Goal: Task Accomplishment & Management: Manage account settings

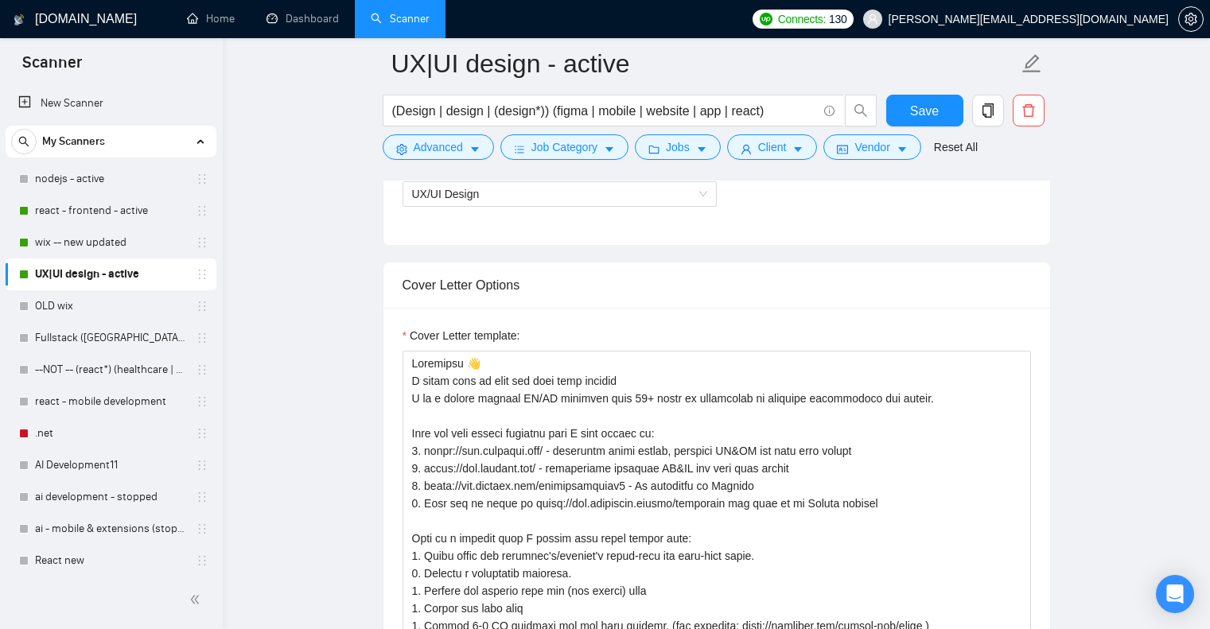
scroll to position [263, 0]
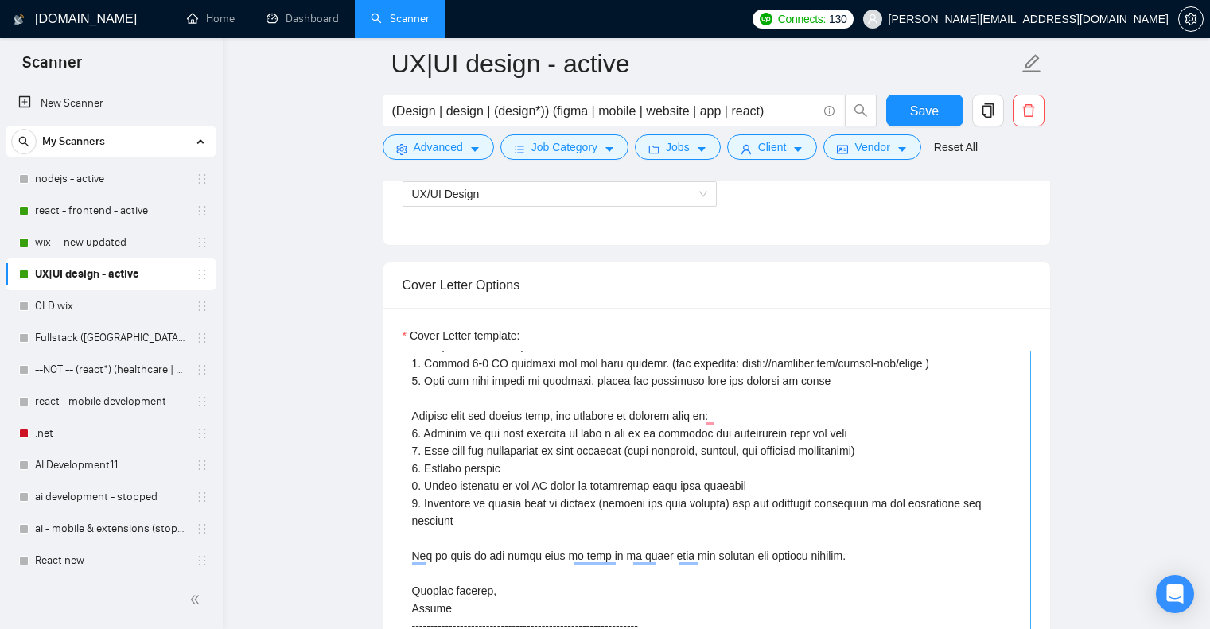
click at [612, 460] on textarea "Cover Letter template:" at bounding box center [717, 530] width 629 height 358
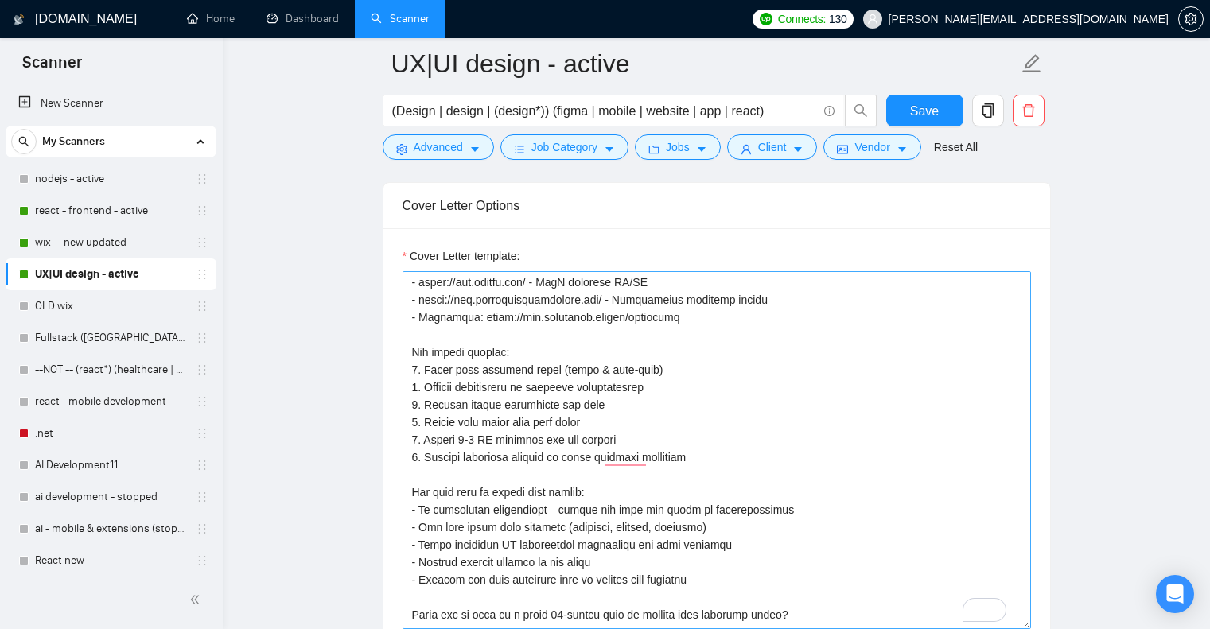
scroll to position [0, 0]
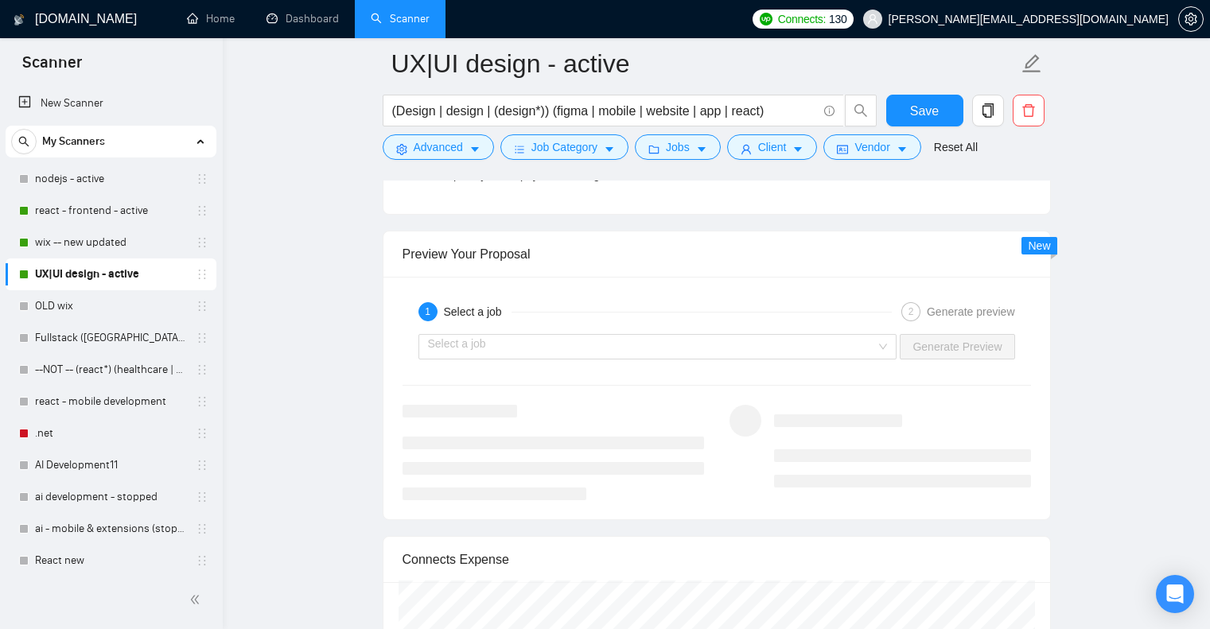
type textarea "Lo ipsum! D sita c AD/EL seddoe temp inci 86+ utlab et doloremagn ali 75+ enima…"
click at [914, 99] on button "Save" at bounding box center [924, 111] width 77 height 32
checkbox input "true"
click at [101, 238] on link "wix -- new updated" at bounding box center [110, 243] width 151 height 32
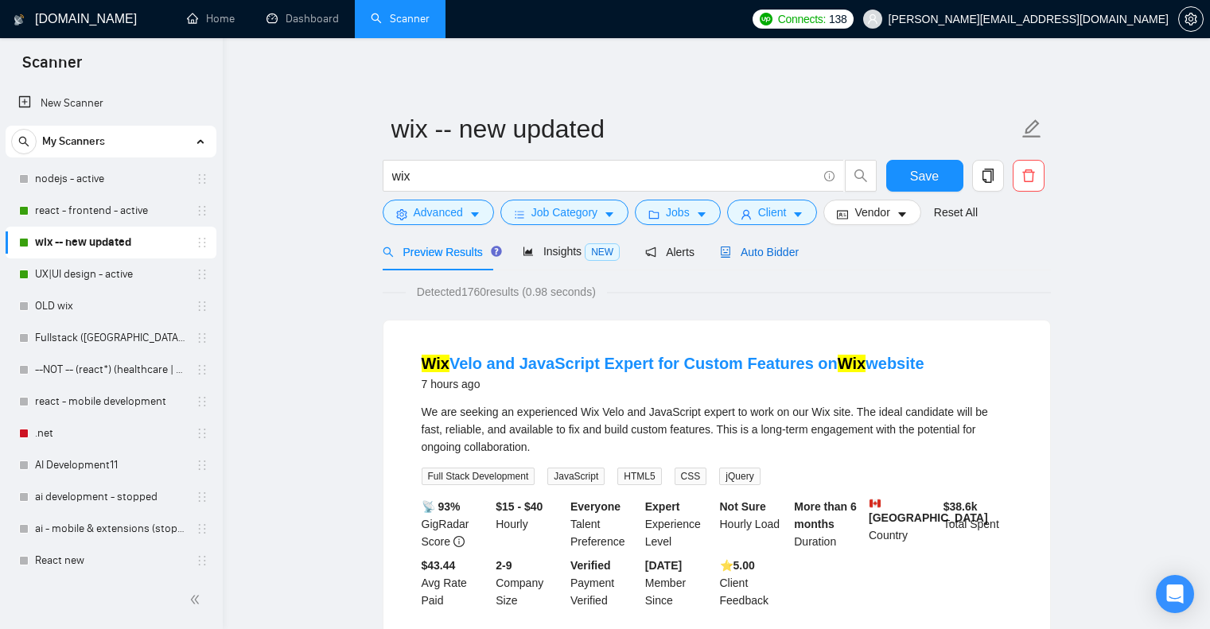
click at [777, 255] on span "Auto Bidder" at bounding box center [759, 252] width 79 height 13
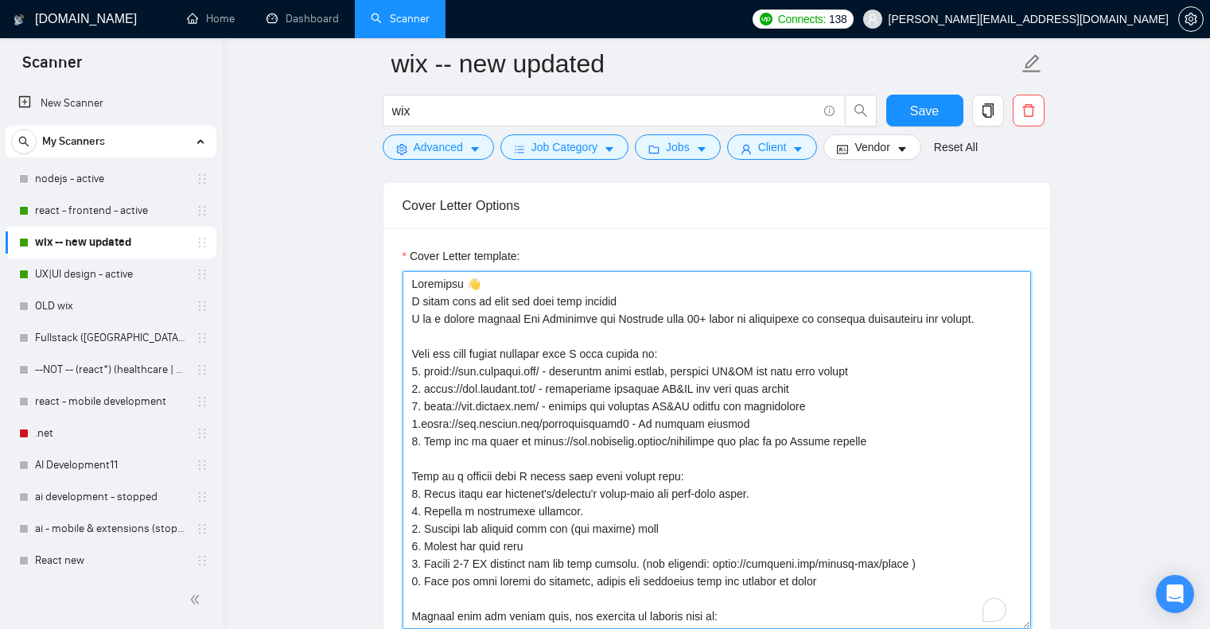
click at [797, 383] on textarea "Cover Letter template:" at bounding box center [717, 450] width 629 height 358
click at [846, 397] on textarea "Cover Letter template:" at bounding box center [717, 450] width 629 height 358
click at [660, 368] on textarea "Cover Letter template:" at bounding box center [717, 450] width 629 height 358
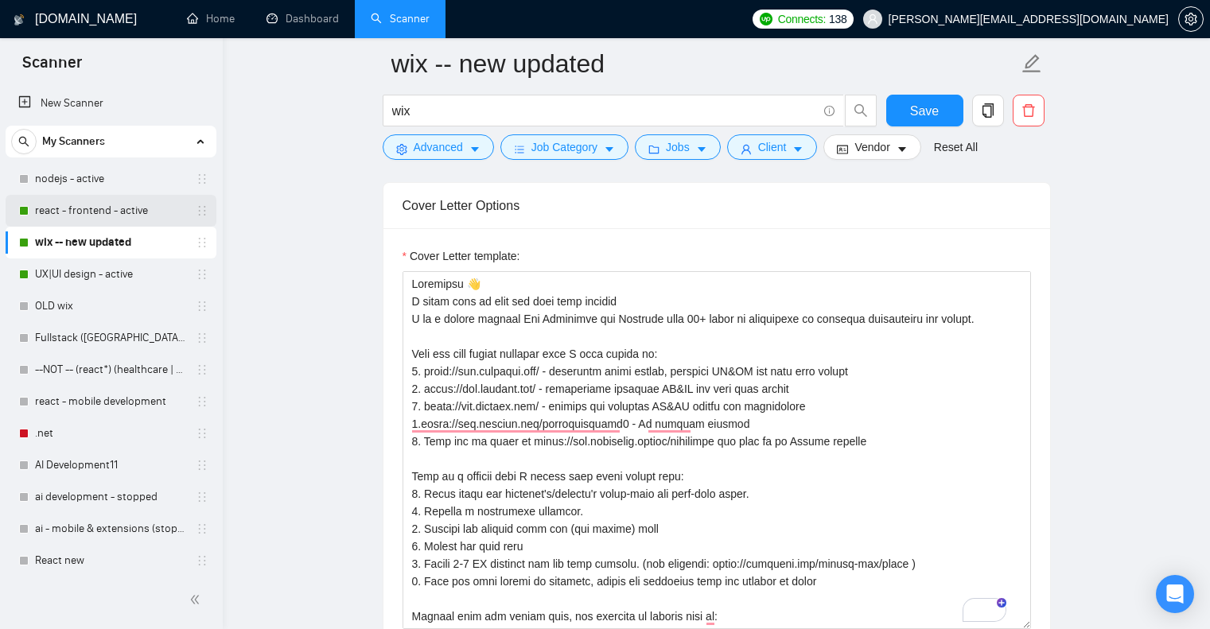
click at [89, 217] on link "react - frontend - active" at bounding box center [110, 211] width 151 height 32
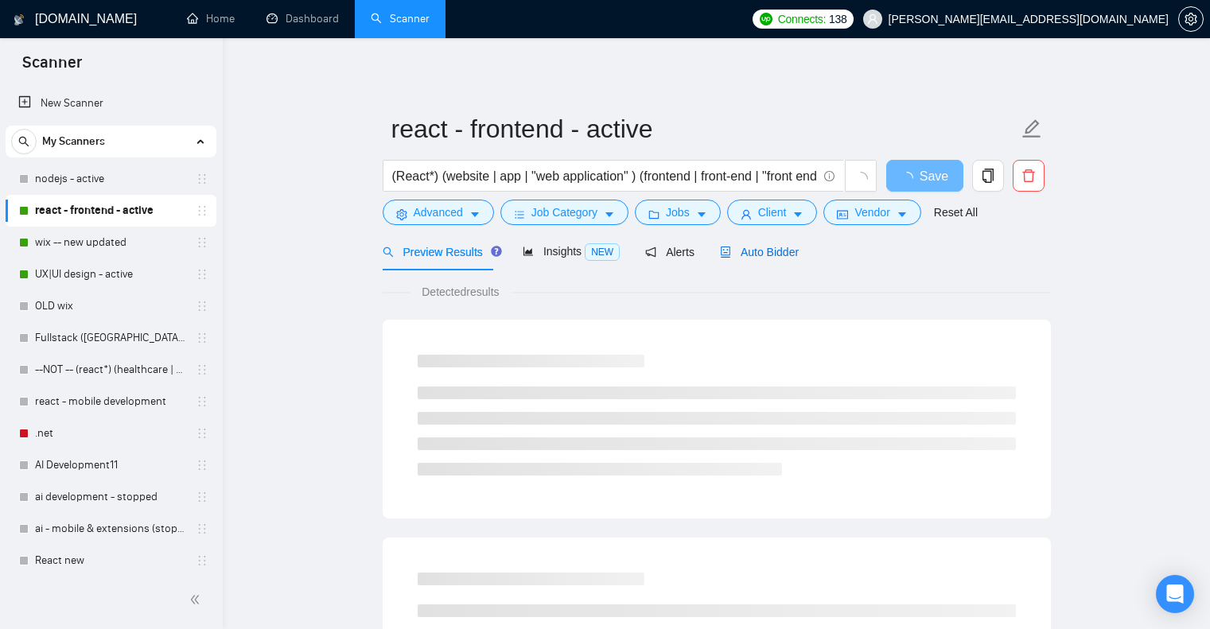
click at [764, 251] on span "Auto Bidder" at bounding box center [759, 252] width 79 height 13
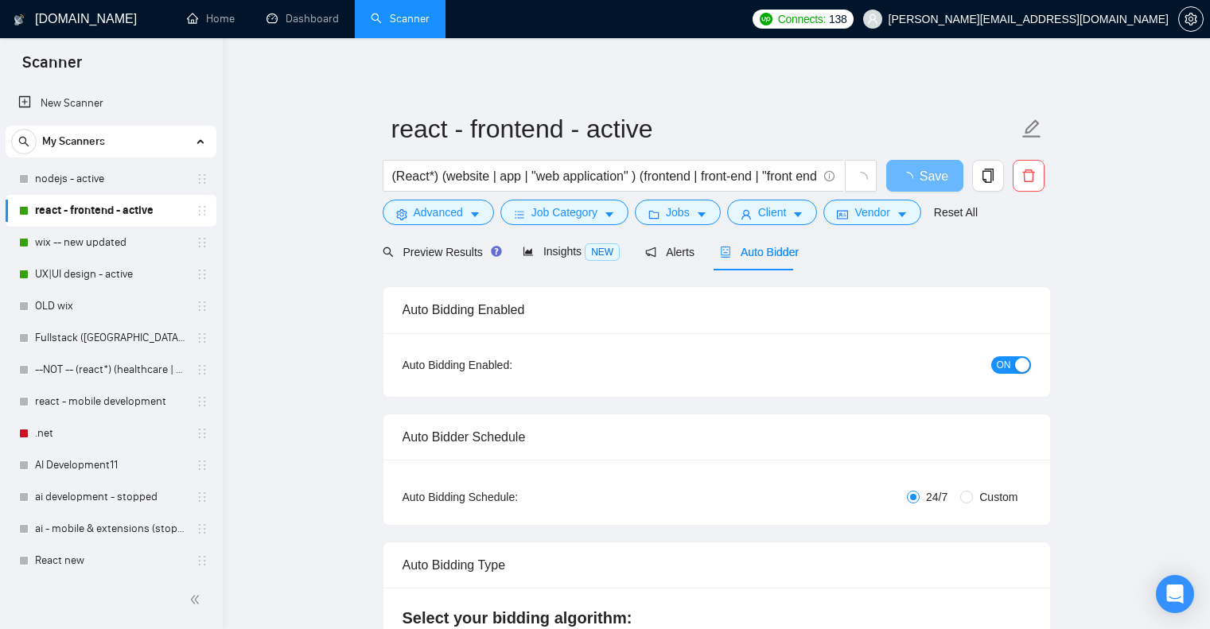
checkbox input "true"
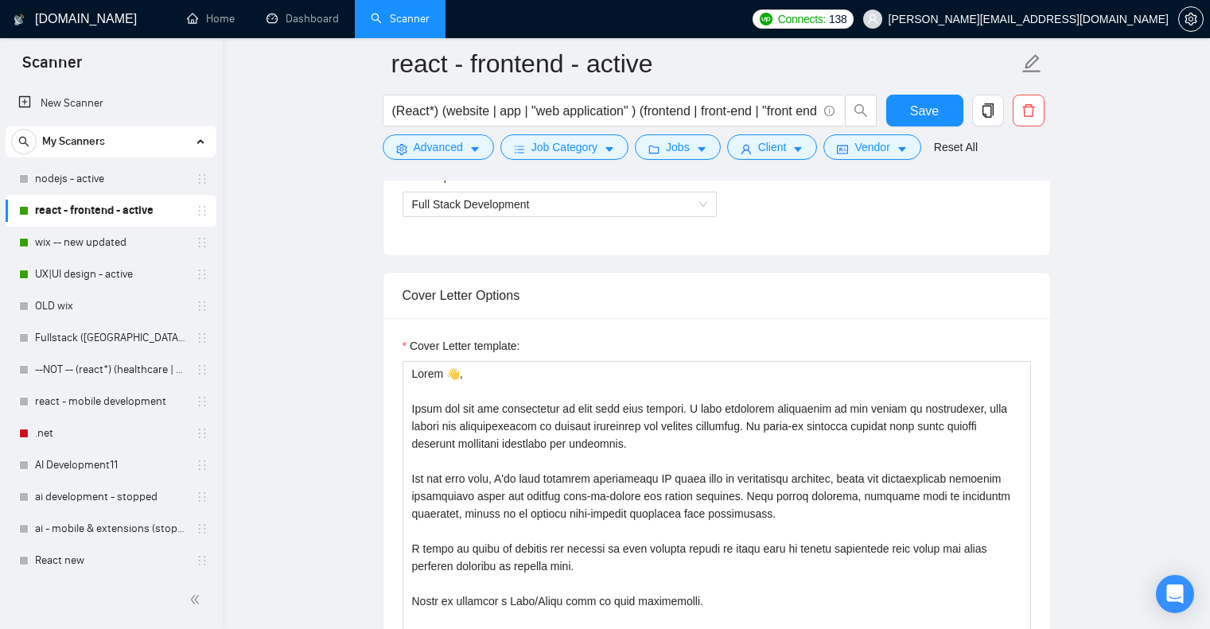
scroll to position [955, 0]
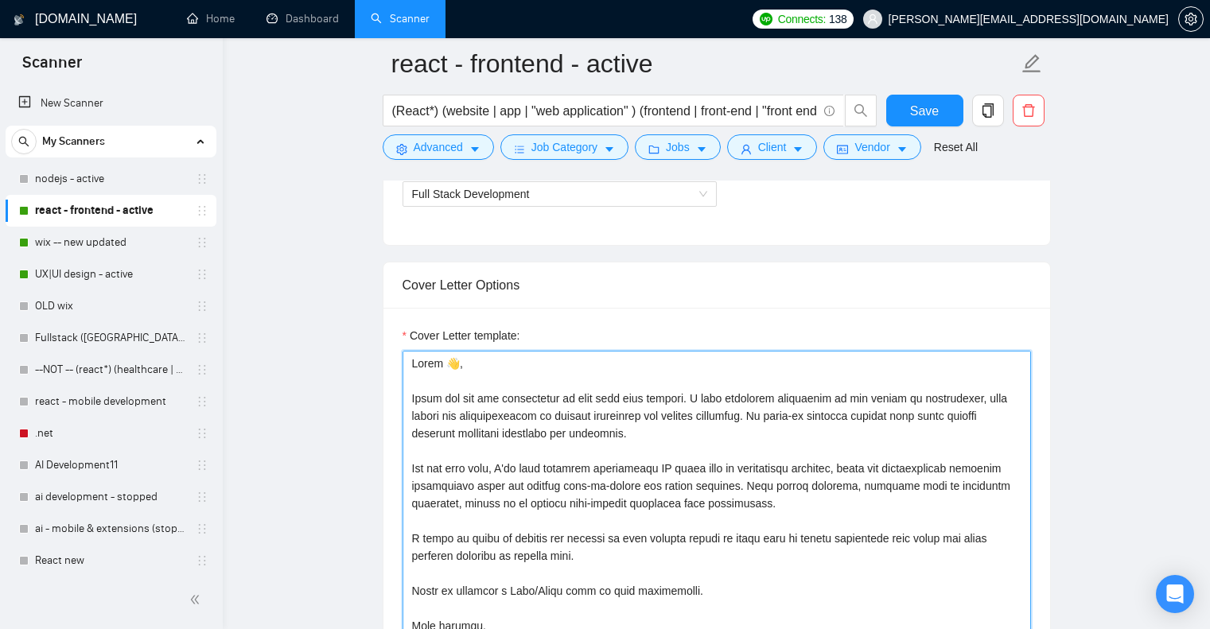
click at [614, 445] on textarea "Cover Letter template:" at bounding box center [717, 530] width 629 height 358
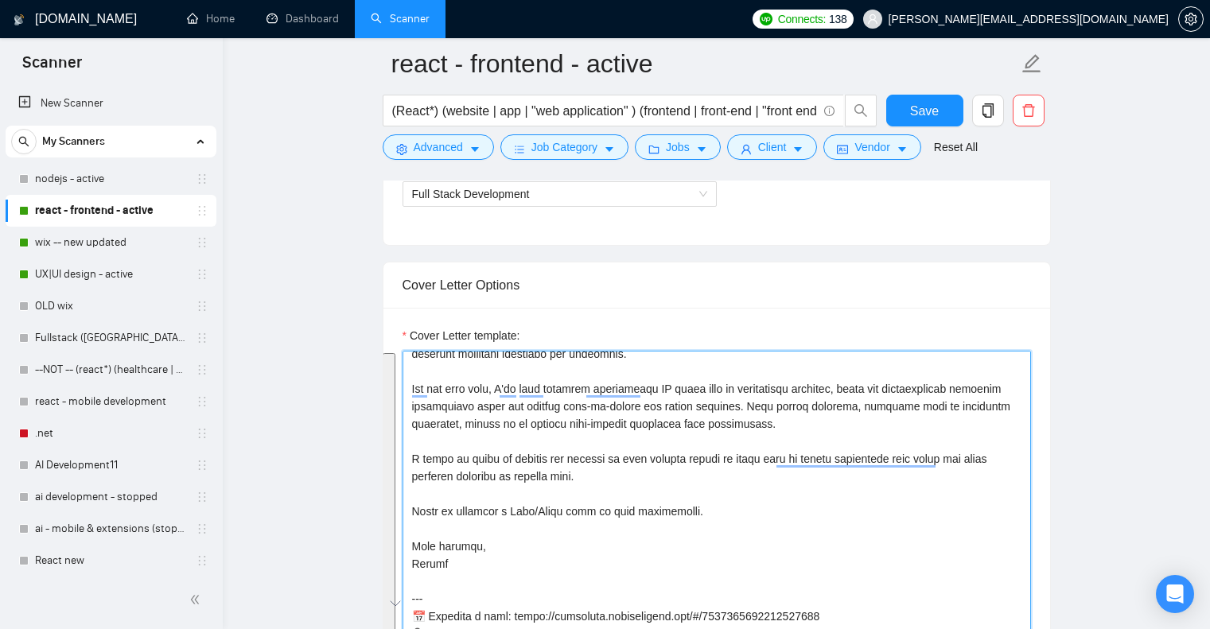
scroll to position [80, 0]
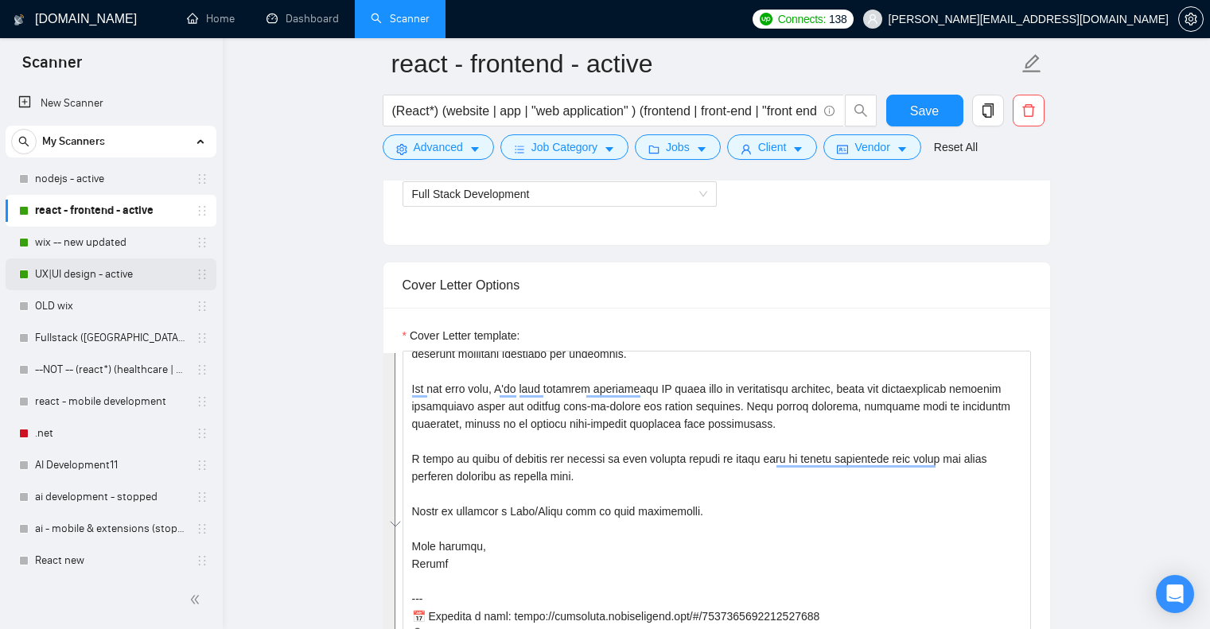
click at [97, 270] on link "UX|UI design - active" at bounding box center [110, 275] width 151 height 32
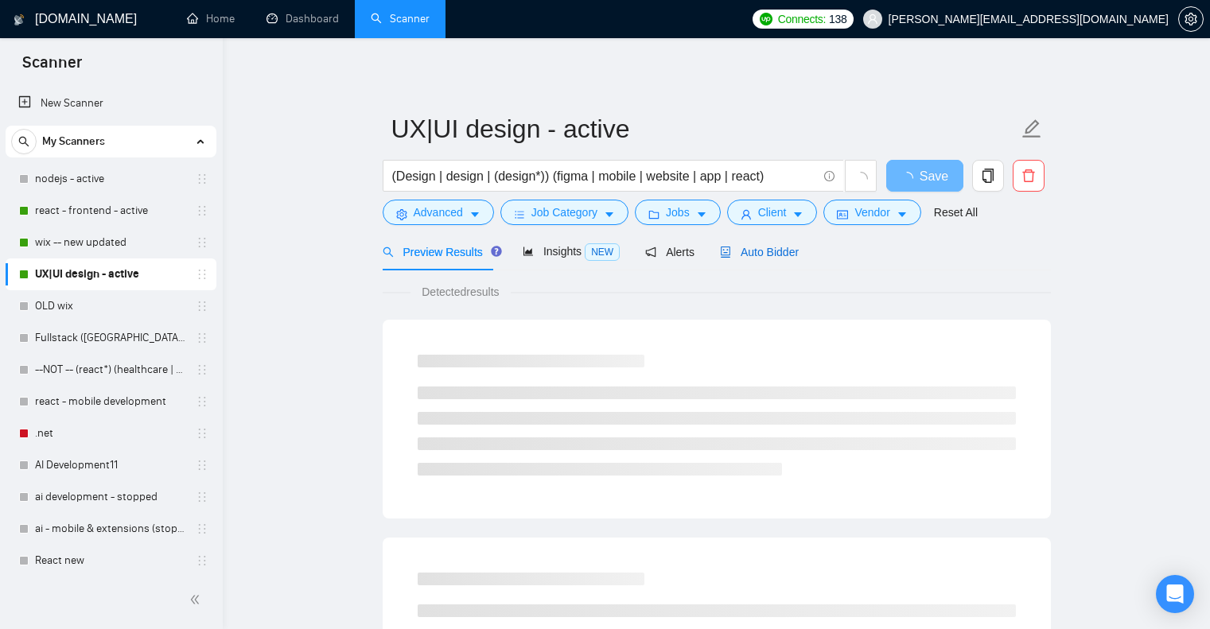
click at [761, 259] on div "Auto Bidder" at bounding box center [759, 252] width 79 height 18
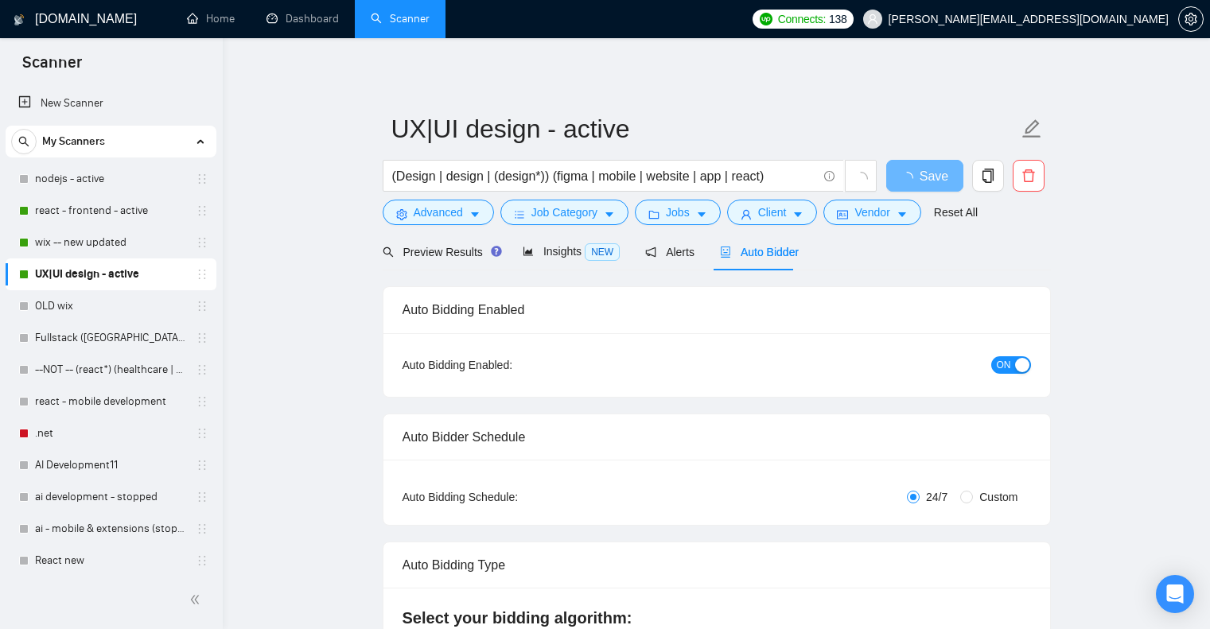
checkbox input "true"
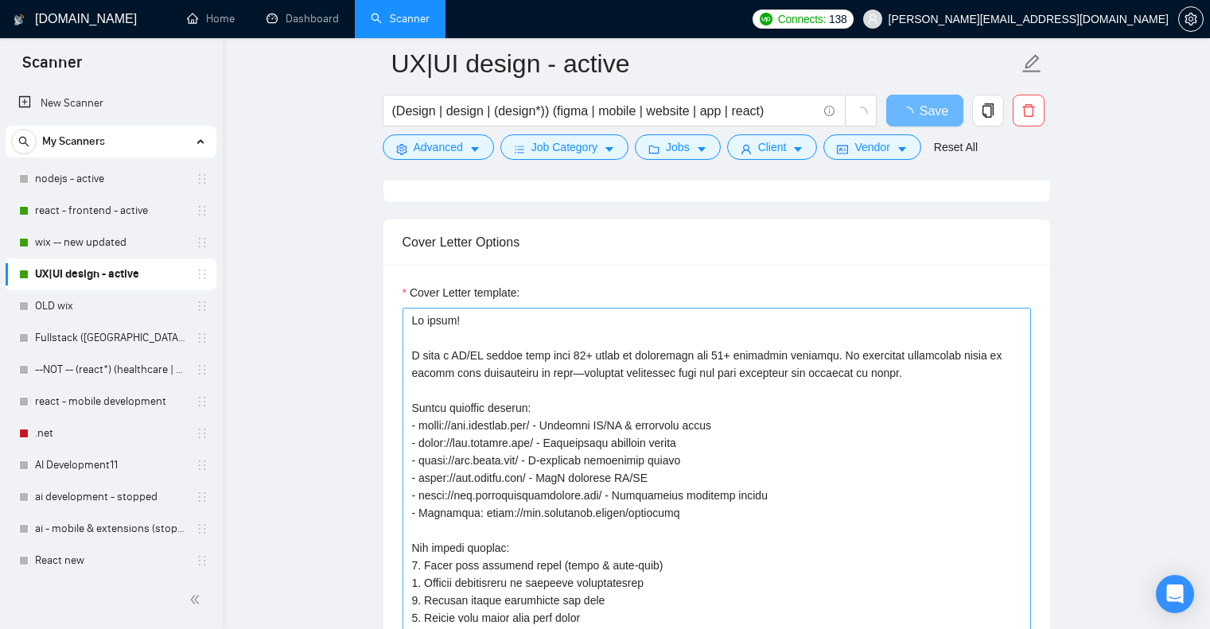
scroll to position [1034, 0]
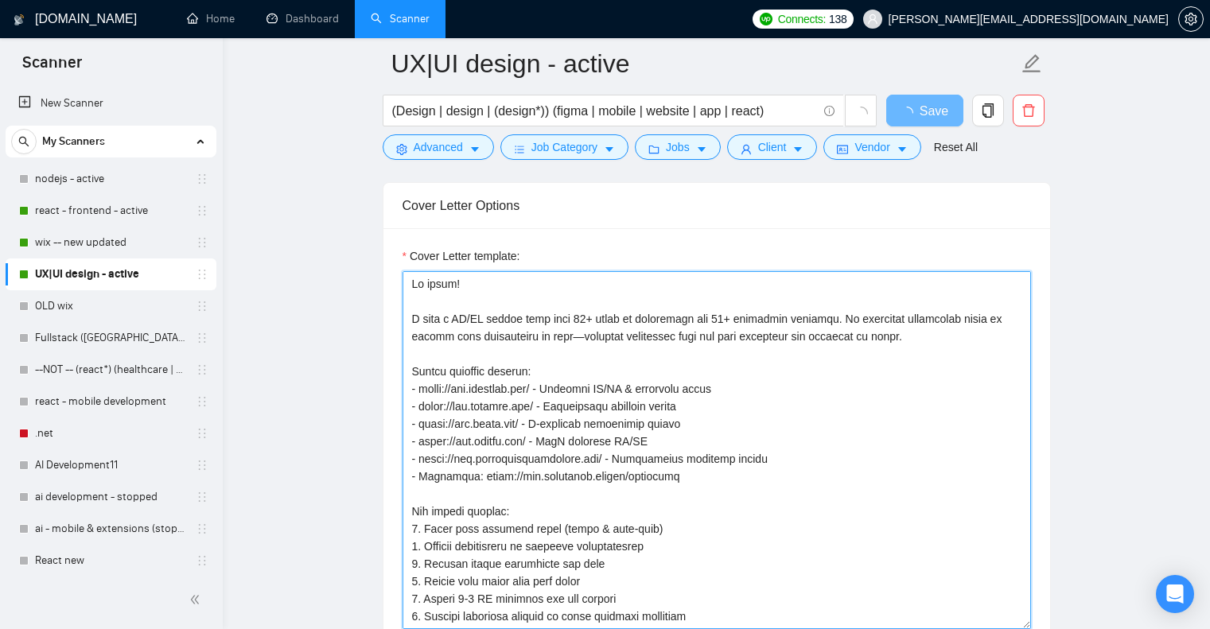
click at [703, 394] on textarea "Cover Letter template:" at bounding box center [717, 450] width 629 height 358
paste textarea "My design process: 1. Learn your business goals (short & long-term) 2. Analyze …"
type textarea "Lo ipsum! D sita c AD/EL seddoe temp inci 70+ utlab et doloremagn ali 98+ enima…"
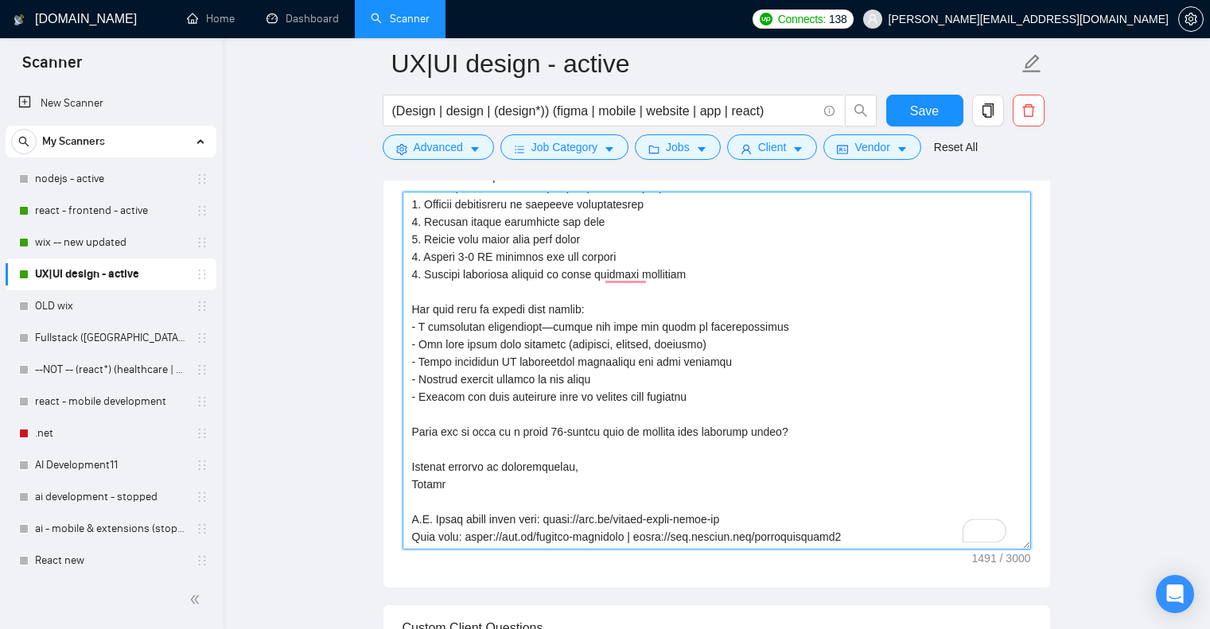
scroll to position [263, 0]
type textarea "Lo ipsum! D sita c AD/EL seddoe temp inci 70+ utlab et doloremagn ali 98+ enima…"
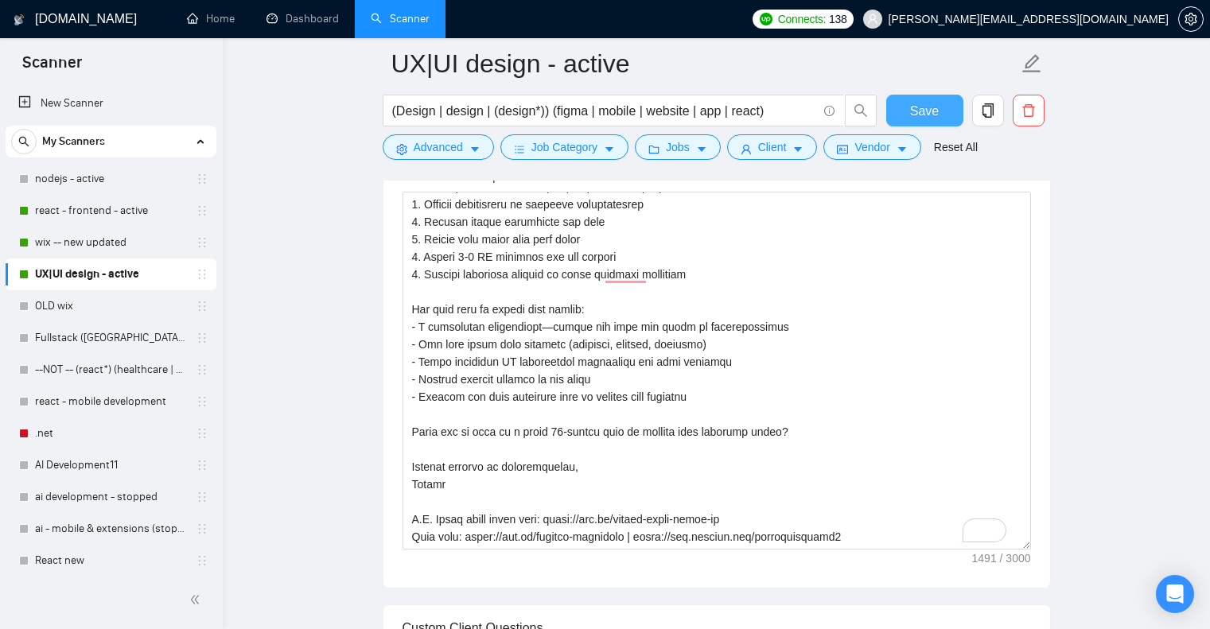
click at [933, 107] on span "Save" at bounding box center [924, 111] width 29 height 20
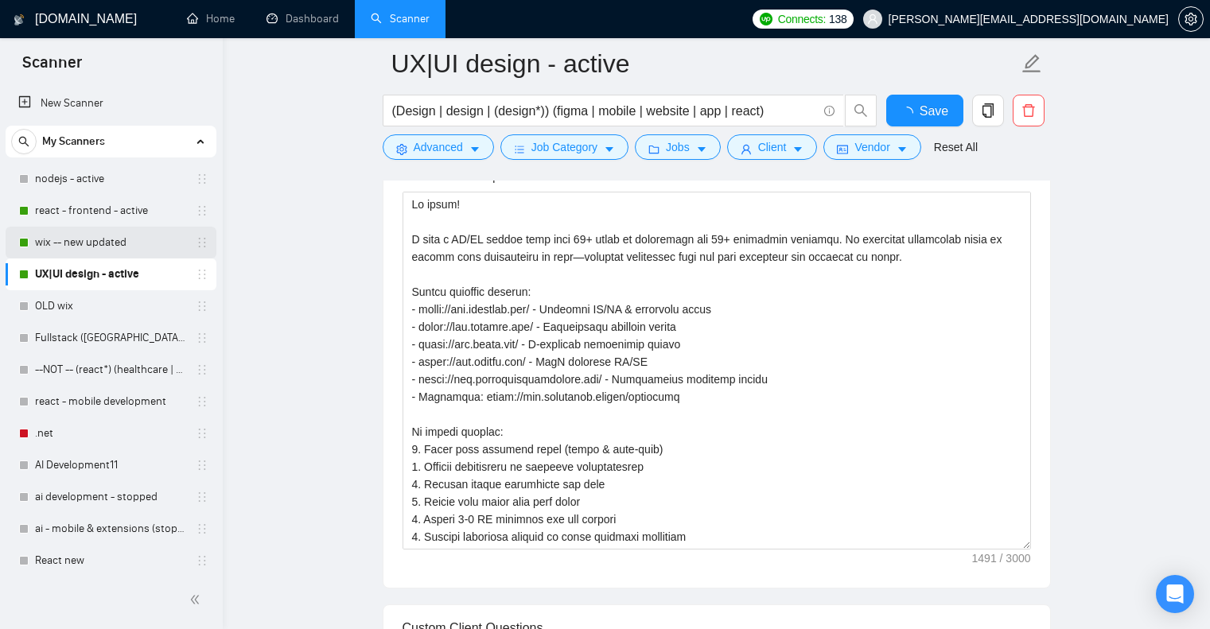
click at [95, 240] on link "wix -- new updated" at bounding box center [110, 243] width 151 height 32
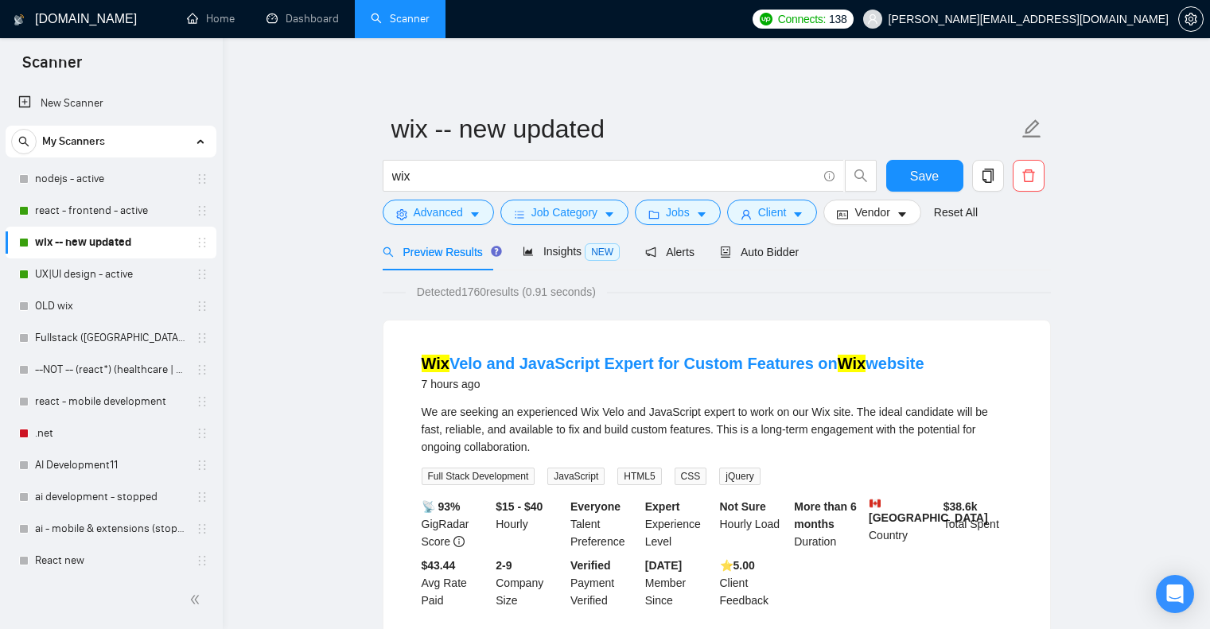
click at [799, 235] on div "Preview Results Insights NEW Alerts Auto Bidder" at bounding box center [717, 251] width 668 height 37
click at [770, 251] on span "Auto Bidder" at bounding box center [759, 252] width 79 height 13
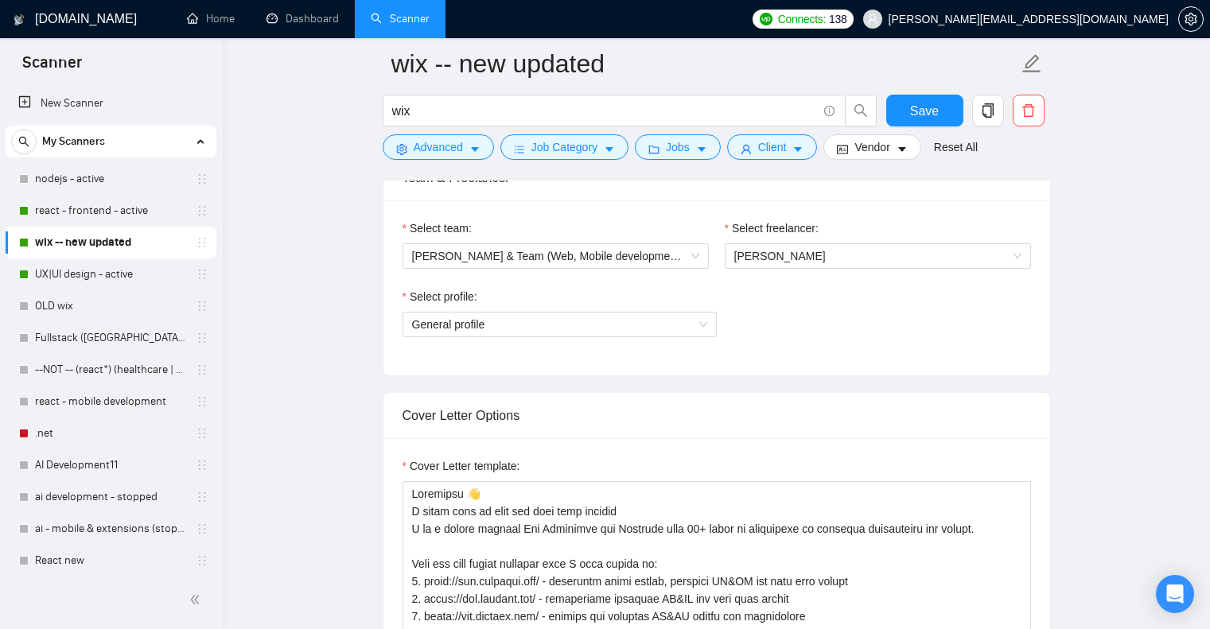
scroll to position [955, 0]
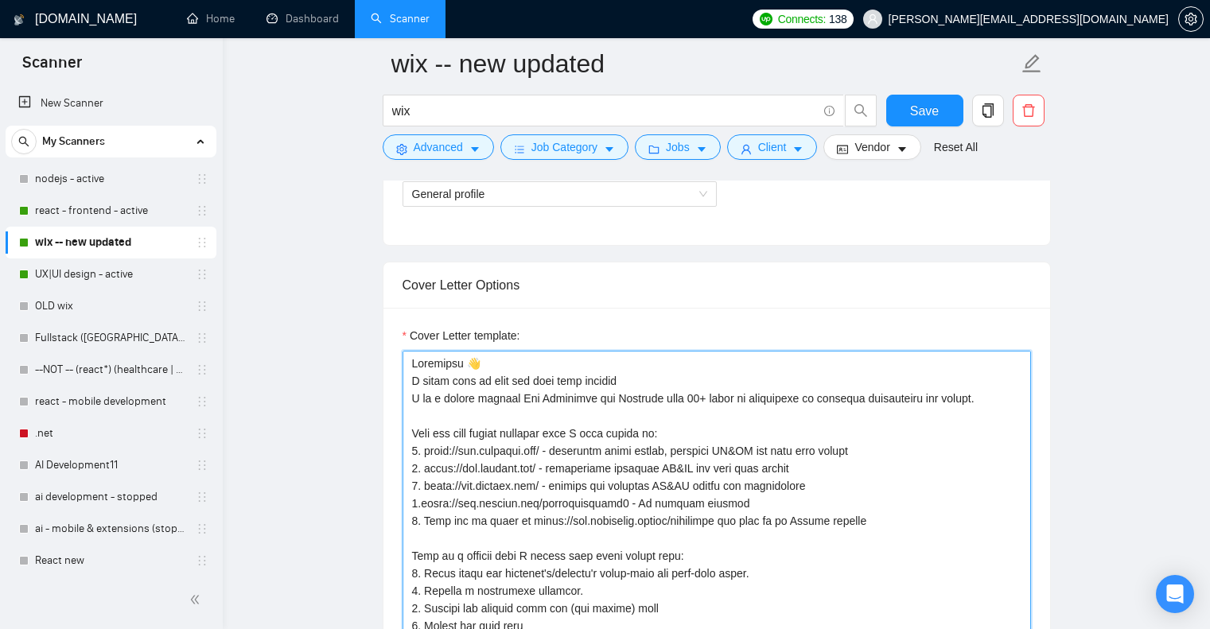
click at [660, 409] on textarea "Cover Letter template:" at bounding box center [717, 530] width 629 height 358
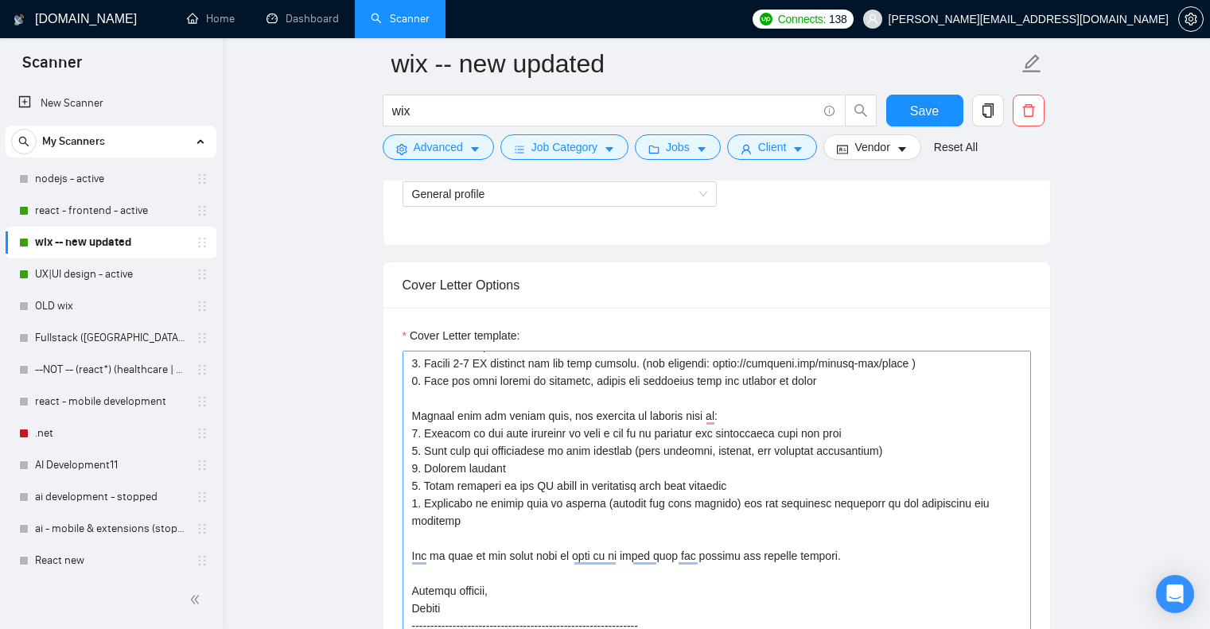
scroll to position [298, 0]
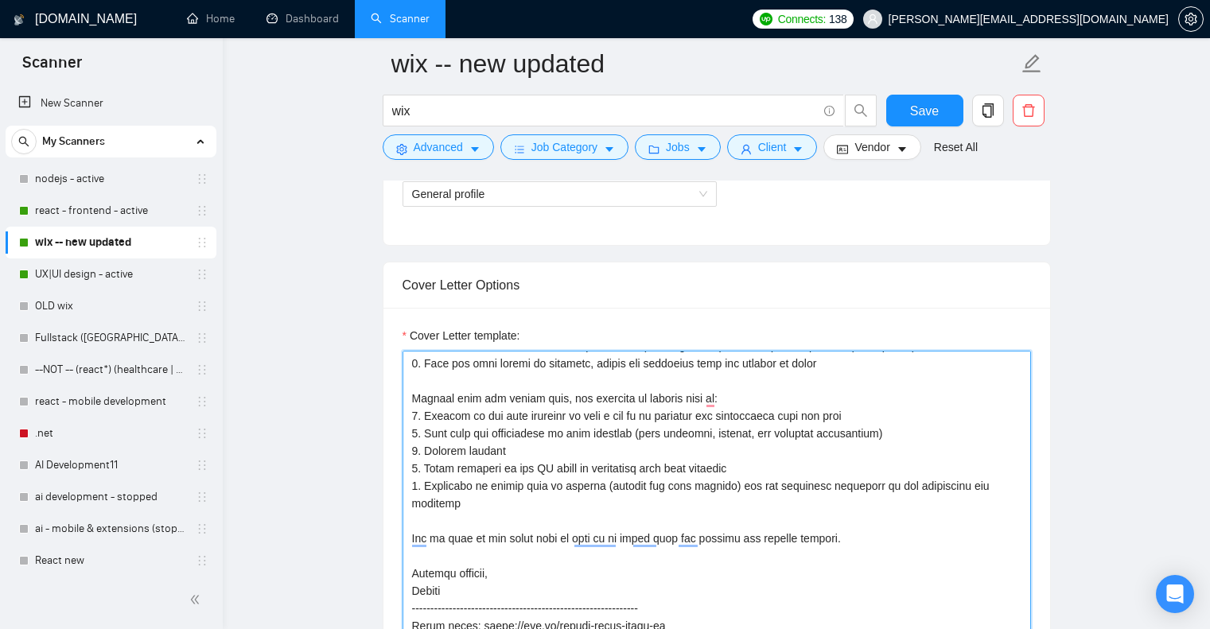
click at [694, 449] on textarea "Cover Letter template:" at bounding box center [717, 530] width 629 height 358
click at [746, 410] on textarea "Cover Letter template:" at bounding box center [717, 530] width 629 height 358
paste textarea "Lo ipsum! D sita c adi elitseddoei tem incidi utla etdo 66+ magna al enimadmini…"
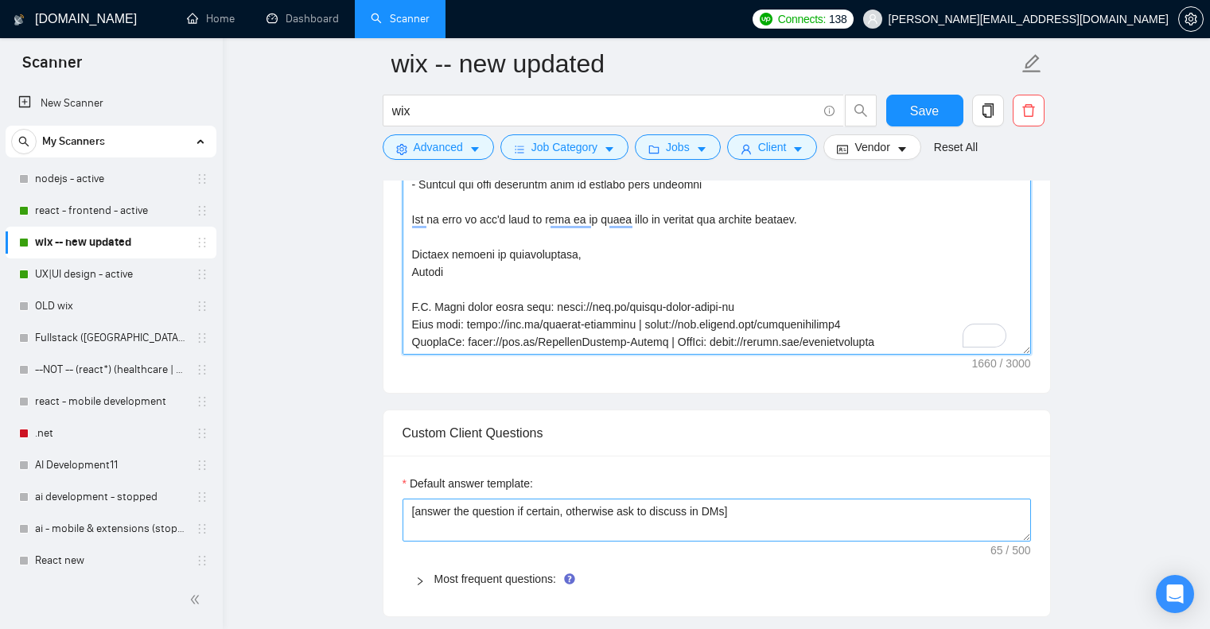
scroll to position [1273, 0]
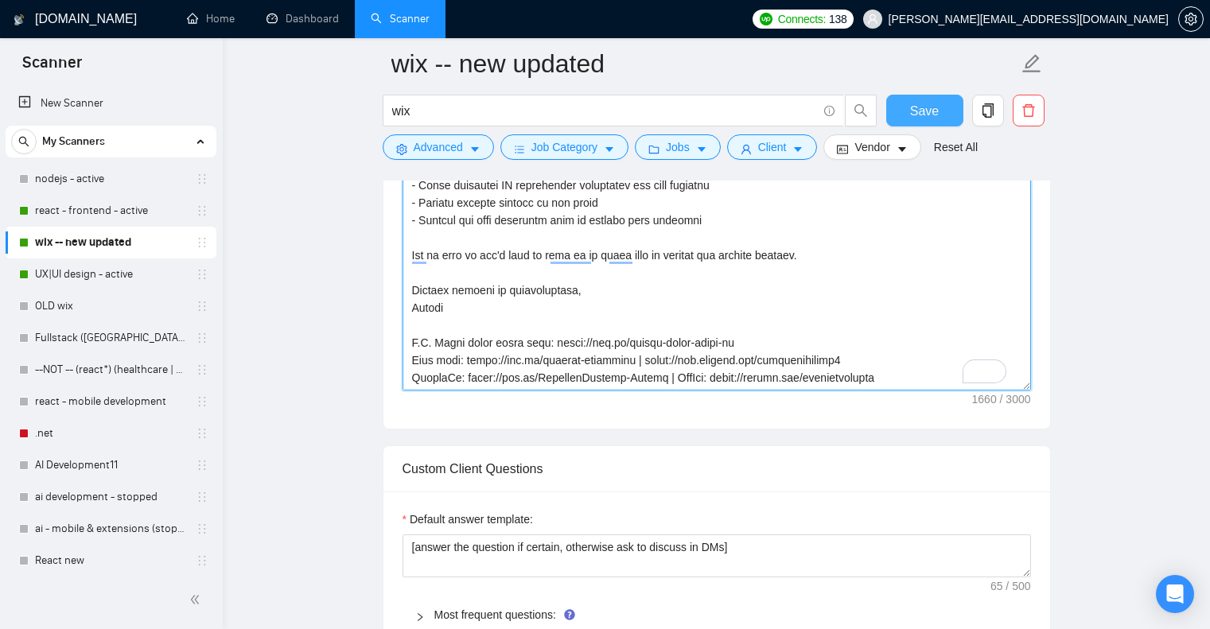
type textarea "Lo ipsum! D sita c adi elitseddoei tem incidi utla etdo 66+ magna al enimadmini…"
click at [935, 107] on span "Save" at bounding box center [924, 111] width 29 height 20
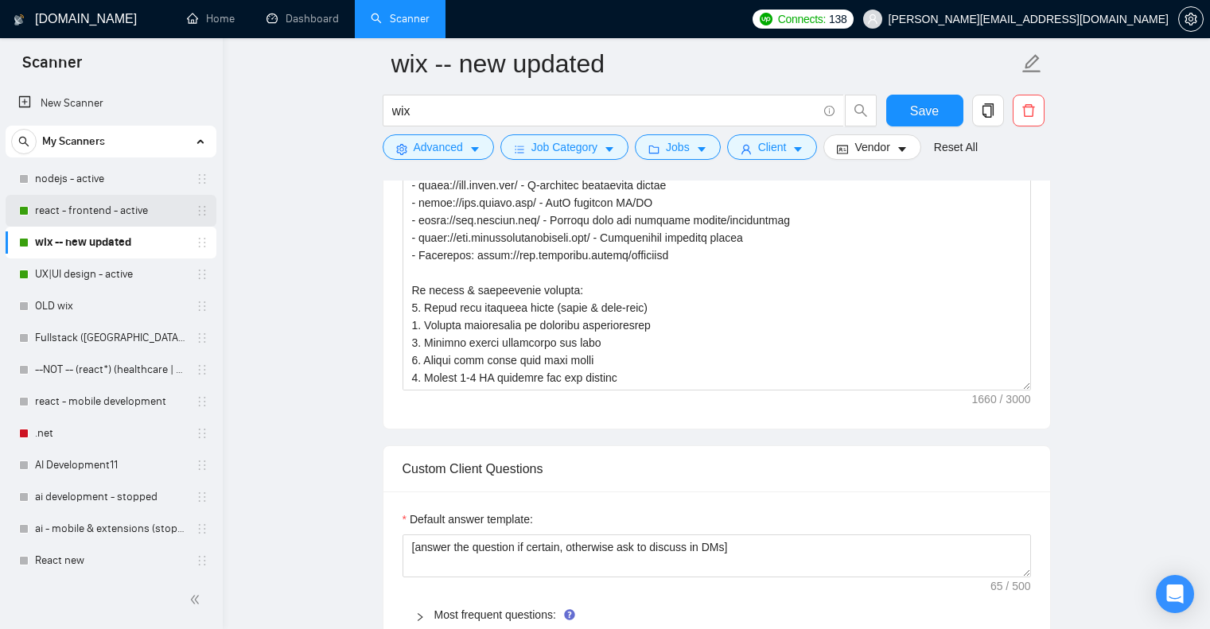
click at [90, 201] on link "react - frontend - active" at bounding box center [110, 211] width 151 height 32
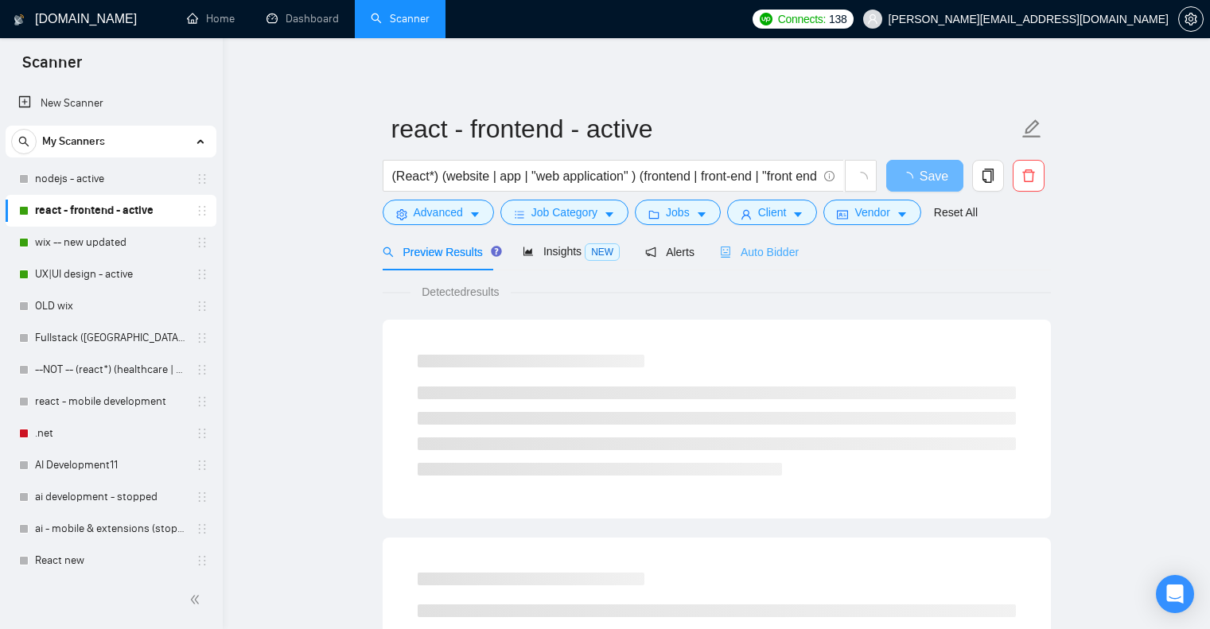
click at [753, 263] on div "Auto Bidder" at bounding box center [759, 251] width 79 height 37
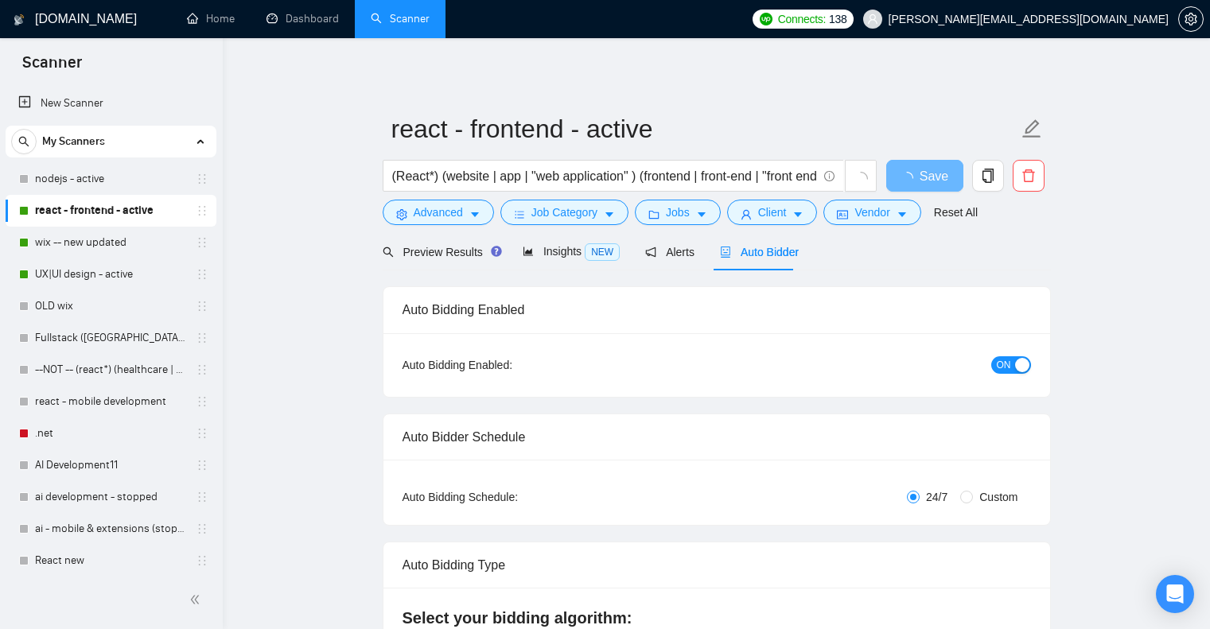
checkbox input "true"
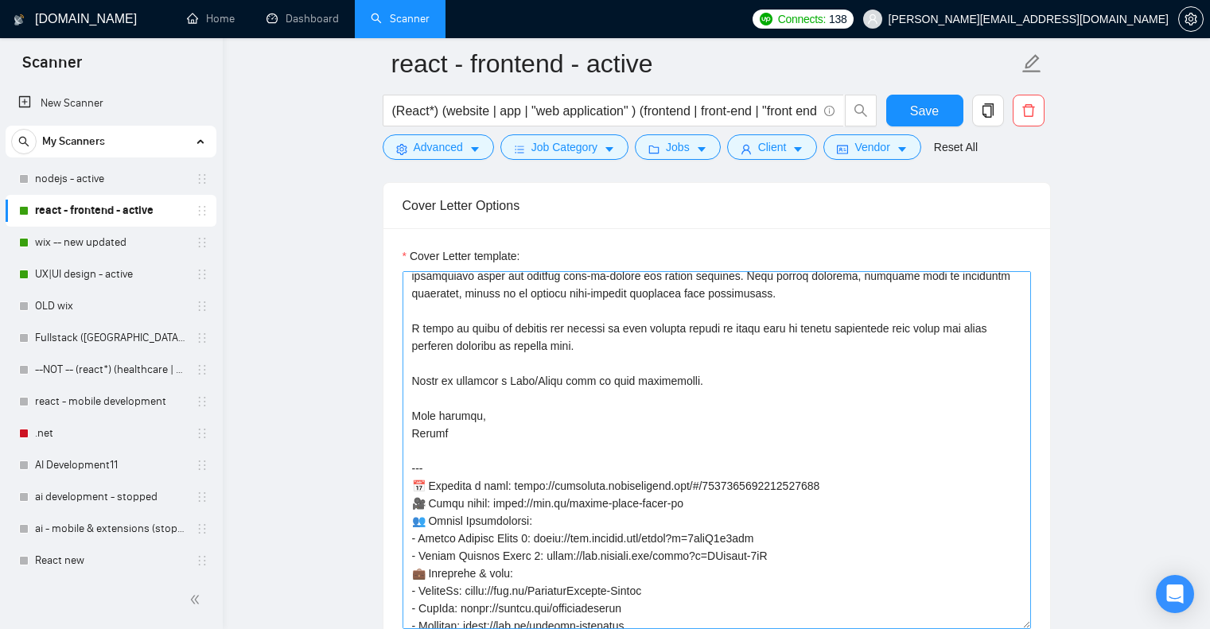
scroll to position [158, 0]
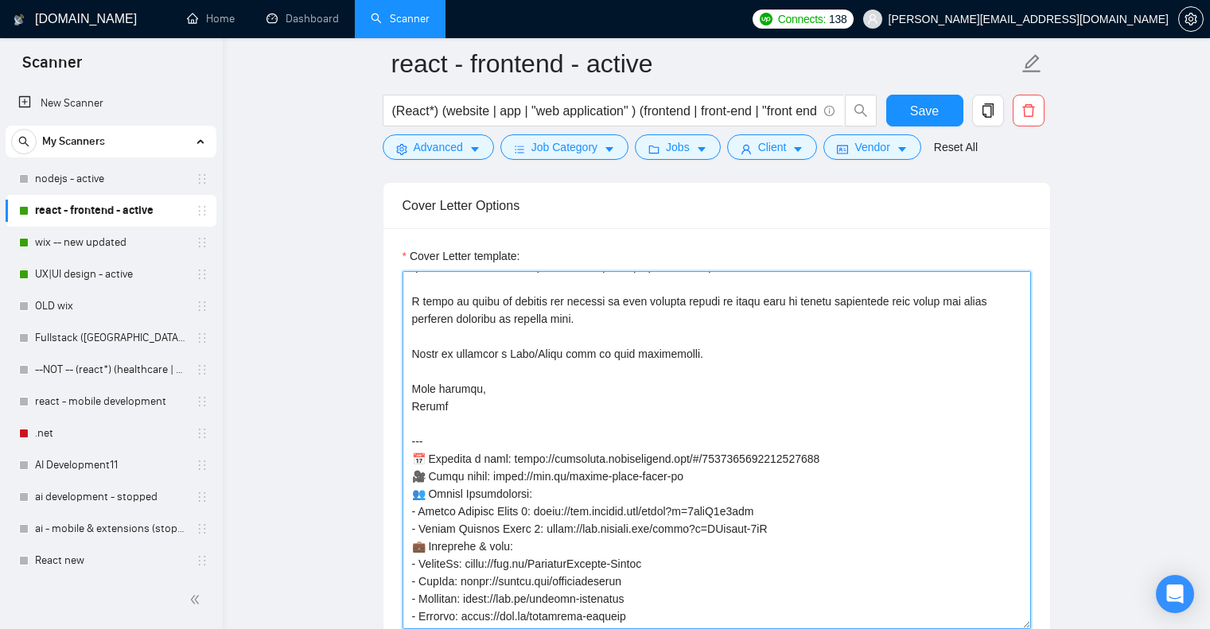
click at [834, 368] on textarea "Cover Letter template:" at bounding box center [717, 450] width 629 height 358
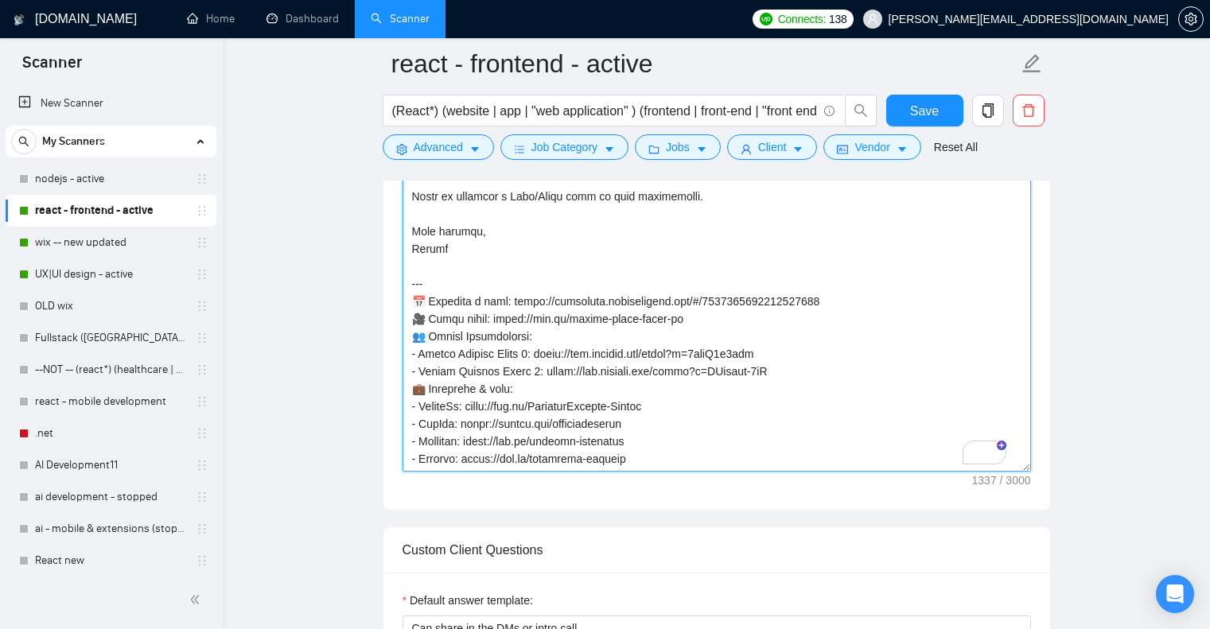
scroll to position [1194, 0]
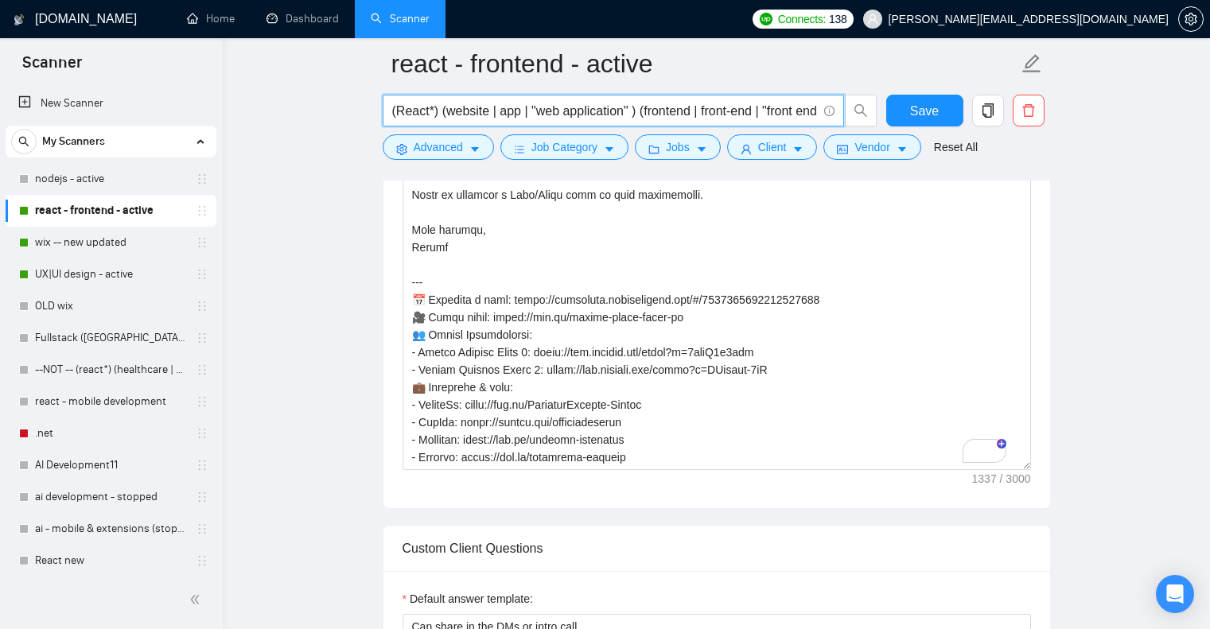
click at [594, 102] on input "(React*) (website | app | "web application" ) (frontend | front-end | "front en…" at bounding box center [604, 111] width 425 height 20
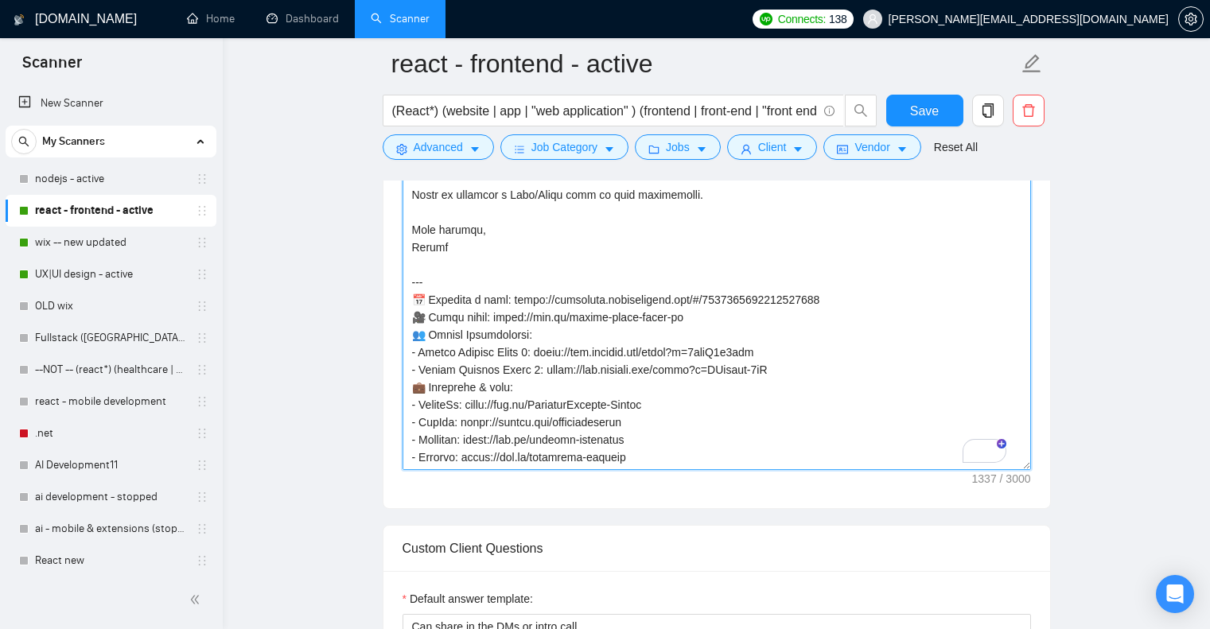
click at [569, 335] on textarea "Cover Letter template:" at bounding box center [717, 291] width 629 height 358
paste textarea "i there! I lead a frontend development team with 15+ years of experience and 50…"
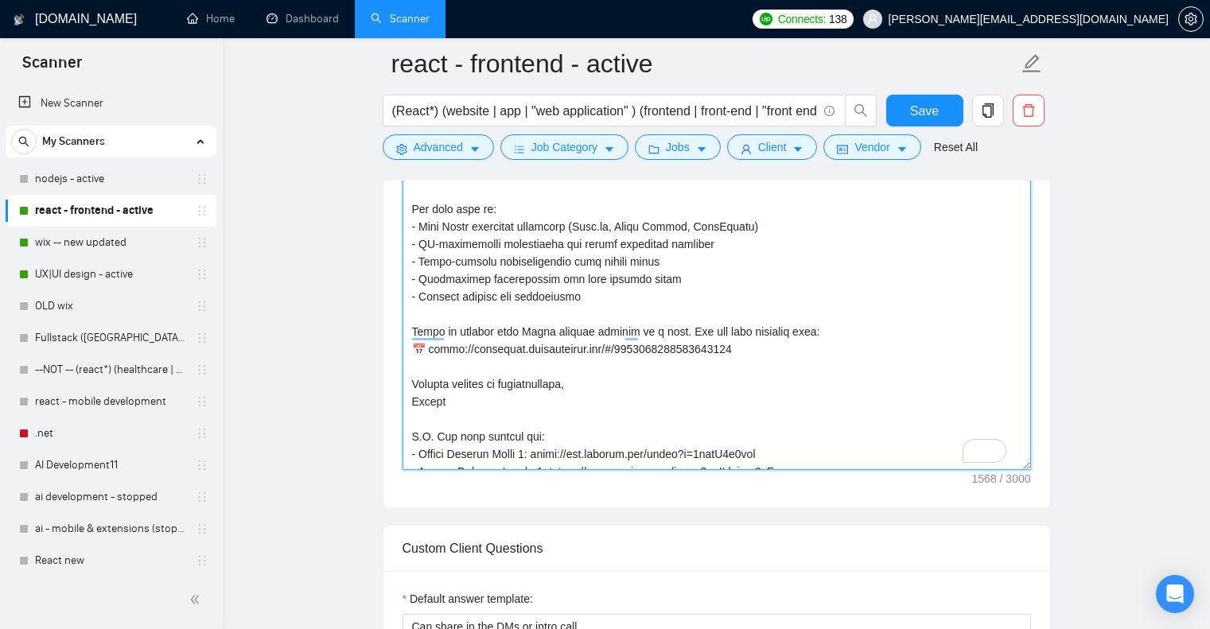
scroll to position [166, 0]
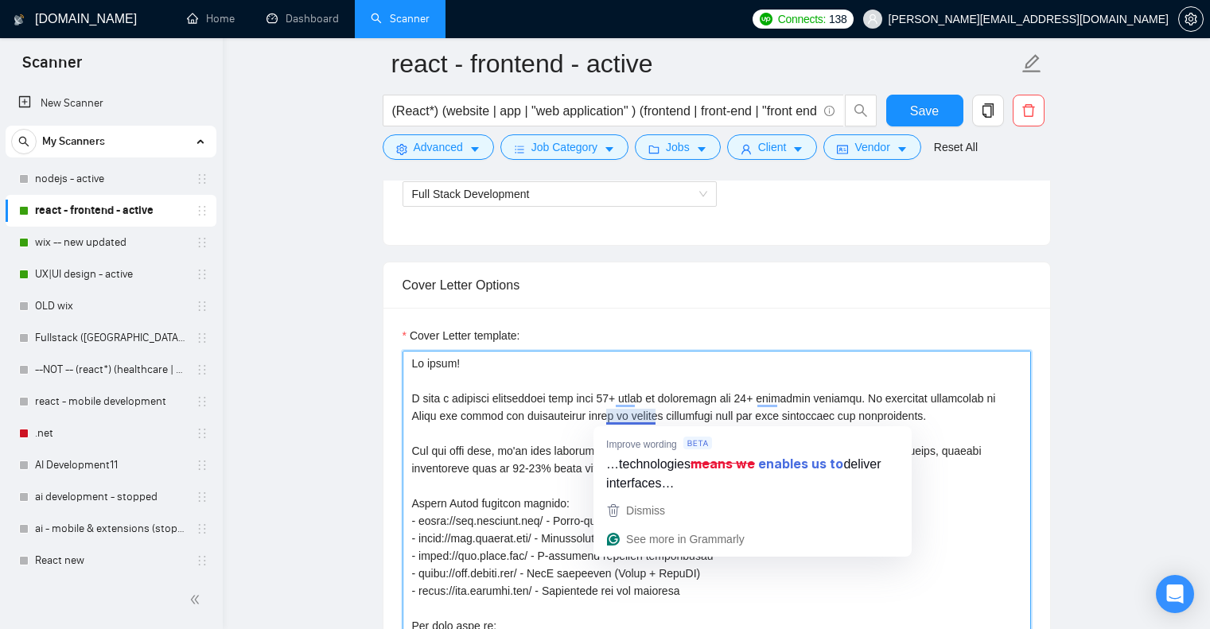
click at [469, 399] on textarea "Cover Letter template:" at bounding box center [717, 530] width 629 height 358
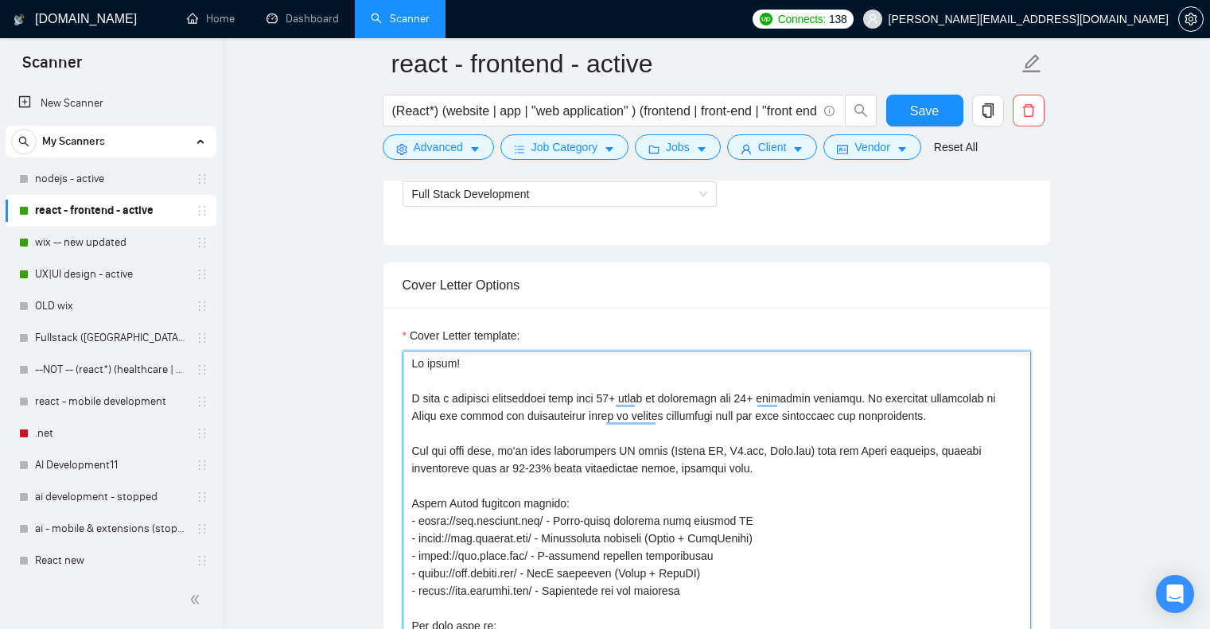
click at [469, 399] on textarea "Cover Letter template:" at bounding box center [717, 530] width 629 height 358
click at [521, 481] on textarea "Cover Letter template:" at bounding box center [717, 530] width 629 height 358
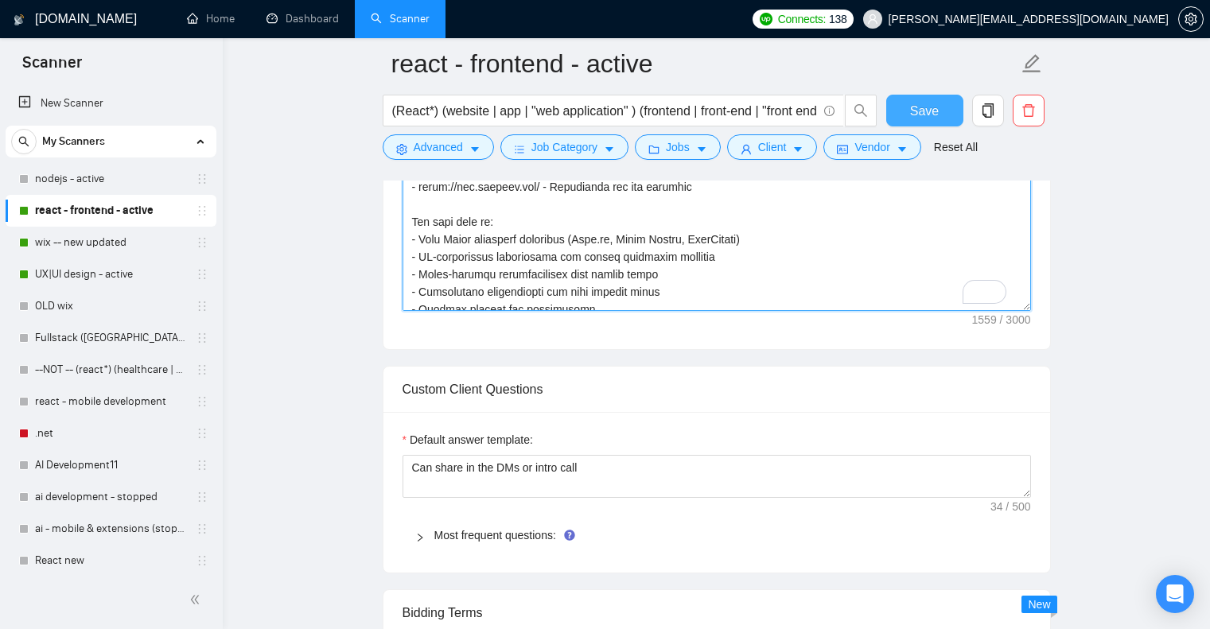
type textarea "Hi there! I lead a development team with 15+ years of experience and 50+ comple…"
click at [905, 121] on button "Save" at bounding box center [924, 111] width 77 height 32
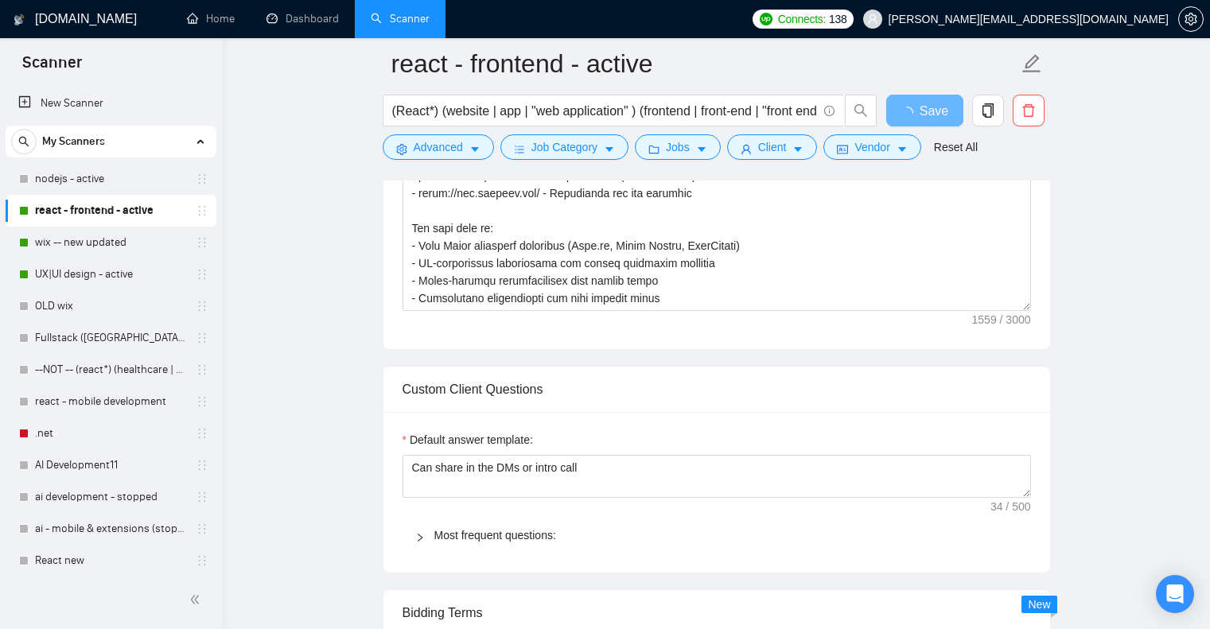
checkbox input "true"
click at [929, 113] on span "Save" at bounding box center [924, 111] width 29 height 20
